Goal: Task Accomplishment & Management: Use online tool/utility

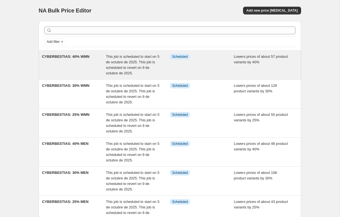
click at [205, 69] on div "Info Scheduled" at bounding box center [202, 65] width 64 height 22
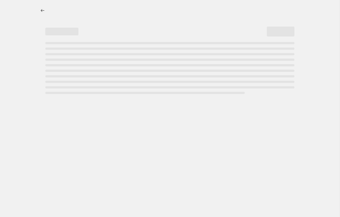
select select "percentage"
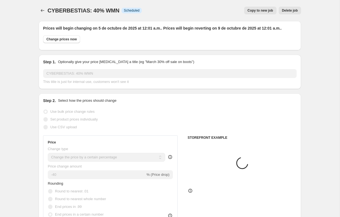
select select "collection"
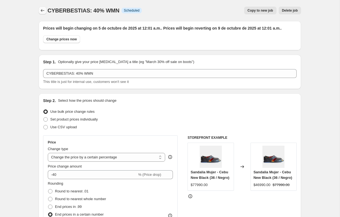
click at [43, 9] on icon "Price change jobs" at bounding box center [43, 11] width 6 height 6
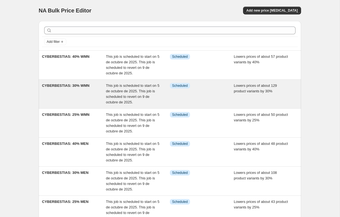
click at [198, 101] on div "Info Scheduled" at bounding box center [202, 94] width 64 height 22
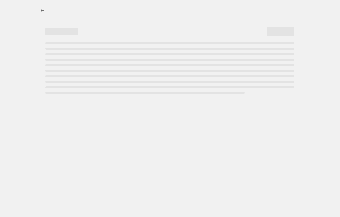
select select "percentage"
select select "collection"
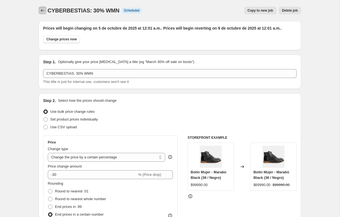
click at [41, 12] on icon "Price change jobs" at bounding box center [43, 11] width 6 height 6
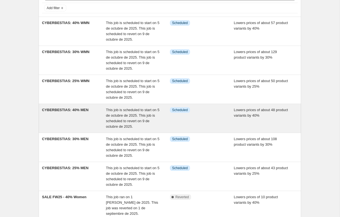
scroll to position [34, 0]
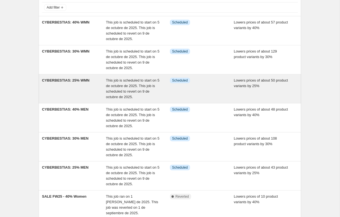
click at [204, 90] on div "Info Scheduled" at bounding box center [202, 89] width 64 height 22
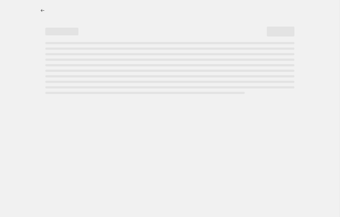
select select "percentage"
select select "collection"
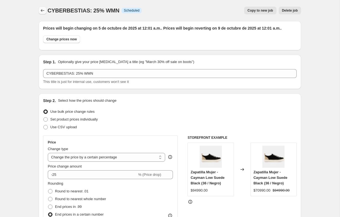
click at [42, 11] on icon "Price change jobs" at bounding box center [43, 11] width 6 height 6
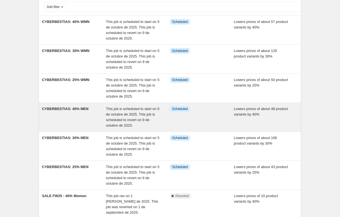
scroll to position [36, 0]
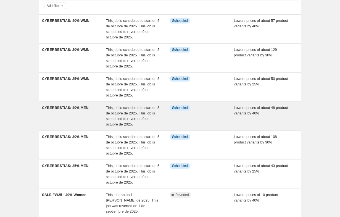
click at [205, 119] on div "Info Scheduled" at bounding box center [202, 116] width 64 height 22
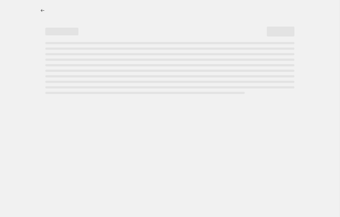
select select "percentage"
select select "collection"
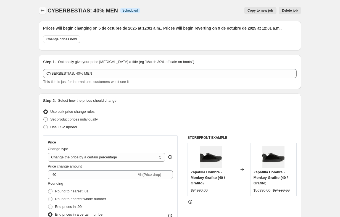
click at [43, 10] on icon "Price change jobs" at bounding box center [43, 11] width 6 height 6
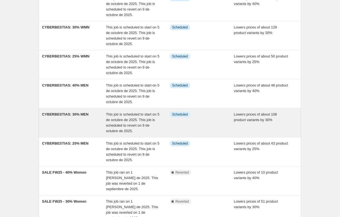
scroll to position [60, 0]
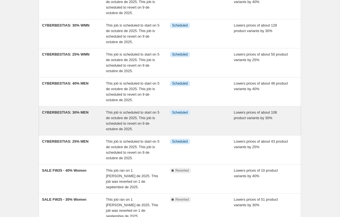
click at [203, 123] on div "Info Scheduled" at bounding box center [202, 121] width 64 height 22
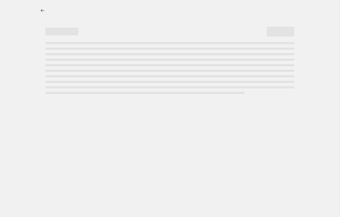
select select "percentage"
select select "collection"
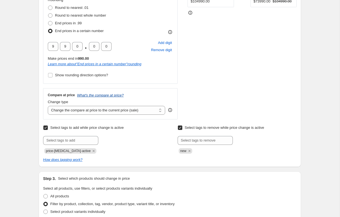
scroll to position [193, 0]
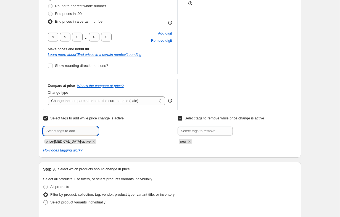
click at [83, 133] on input "text" at bounding box center [70, 131] width 55 height 9
type input "cyberbestias"
click at [116, 129] on span "cyberbestias" at bounding box center [121, 131] width 20 height 4
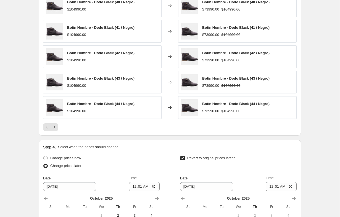
scroll to position [589, 0]
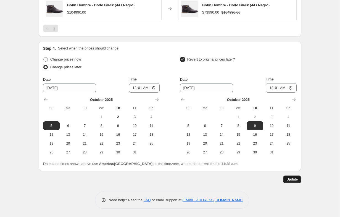
click at [289, 182] on button "Update" at bounding box center [292, 180] width 18 height 8
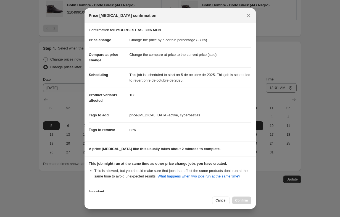
scroll to position [49, 0]
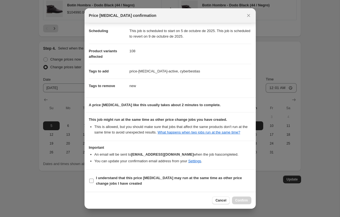
click at [92, 180] on input "I understand that this price [MEDICAL_DATA] may run at the same time as other p…" at bounding box center [91, 181] width 4 height 4
checkbox input "true"
click at [248, 202] on span "Confirm" at bounding box center [242, 200] width 13 height 4
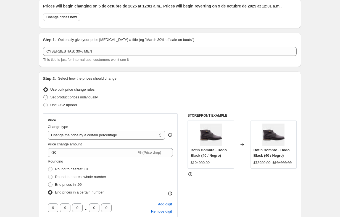
scroll to position [0, 0]
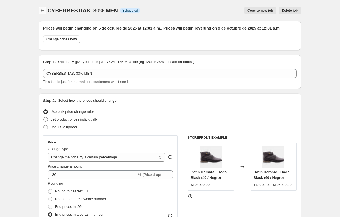
click at [42, 11] on icon "Price change jobs" at bounding box center [43, 11] width 6 height 6
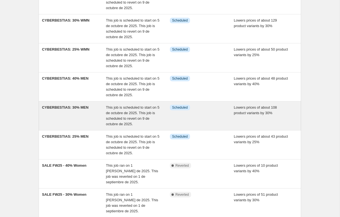
scroll to position [66, 0]
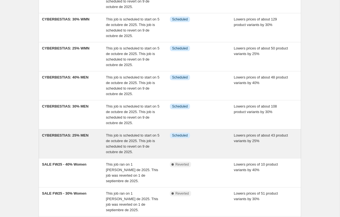
click at [206, 142] on div "Info Scheduled" at bounding box center [202, 144] width 64 height 22
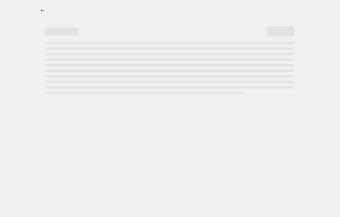
select select "percentage"
select select "collection"
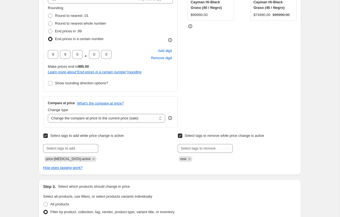
scroll to position [185, 0]
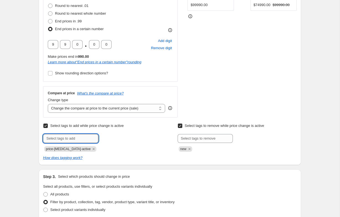
click at [75, 138] on input "text" at bounding box center [70, 138] width 55 height 9
type input "cyberbestias"
click at [124, 140] on span "cyberbestias" at bounding box center [121, 138] width 20 height 4
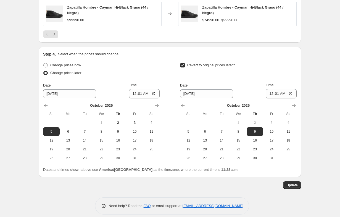
scroll to position [598, 0]
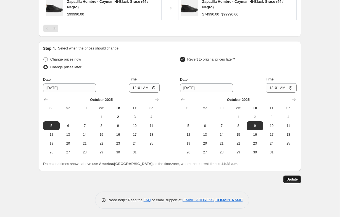
click at [290, 181] on span "Update" at bounding box center [292, 179] width 11 height 4
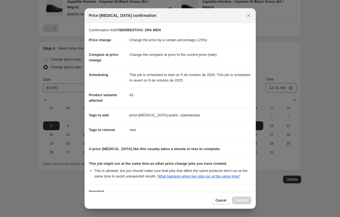
scroll to position [49, 0]
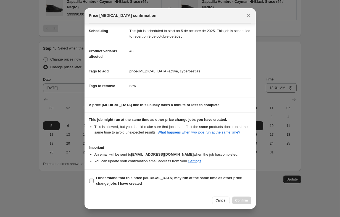
click at [92, 181] on input "I understand that this price [MEDICAL_DATA] may run at the same time as other p…" at bounding box center [91, 181] width 4 height 4
checkbox input "true"
click at [246, 202] on span "Confirm" at bounding box center [242, 200] width 13 height 4
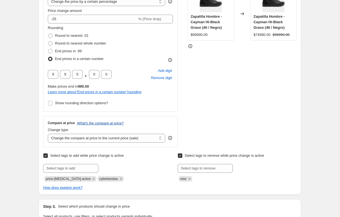
scroll to position [0, 0]
